Goal: Transaction & Acquisition: Purchase product/service

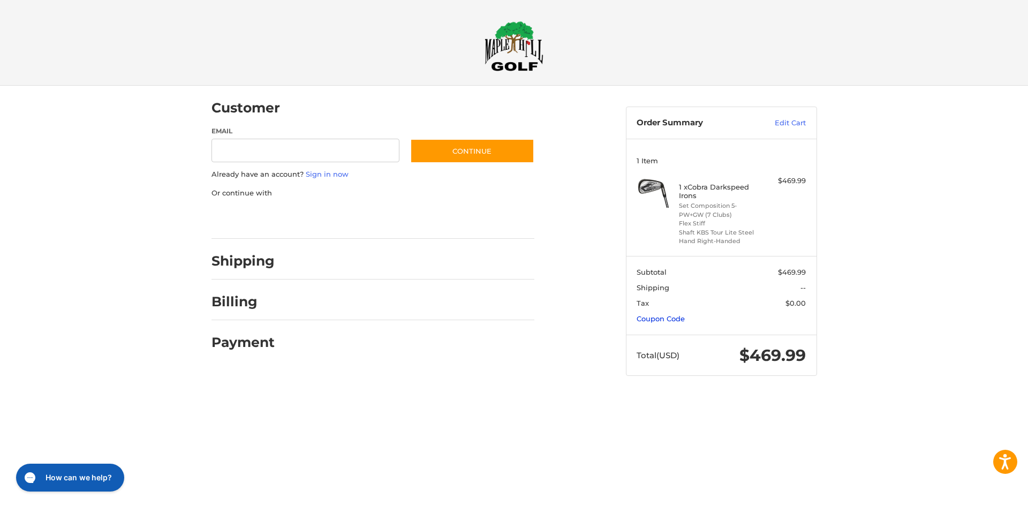
click at [668, 318] on link "Coupon Code" at bounding box center [661, 318] width 48 height 9
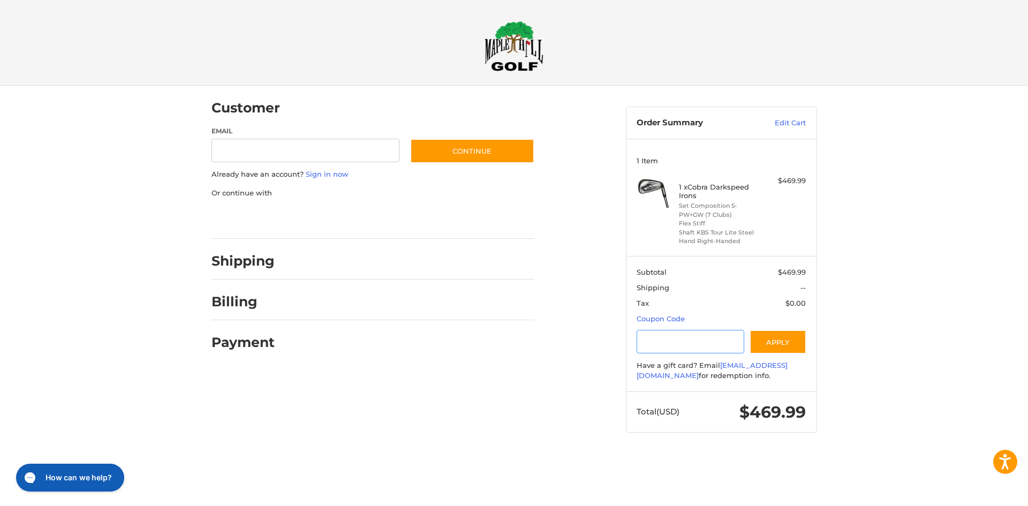
click at [677, 338] on input "Gift Certificate or Coupon Code" at bounding box center [691, 342] width 108 height 24
type input "*********"
click at [784, 344] on button "Apply" at bounding box center [778, 342] width 57 height 24
